Goal: Task Accomplishment & Management: Complete application form

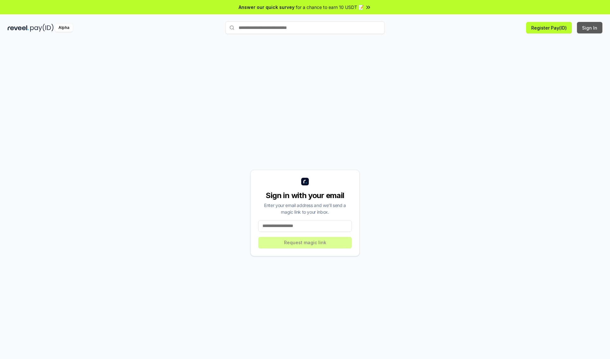
click at [590, 28] on button "Sign In" at bounding box center [589, 27] width 25 height 11
type input "**********"
click at [305, 242] on button "Request magic link" at bounding box center [304, 242] width 93 height 11
